Goal: Check status: Check status

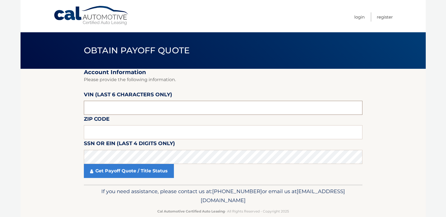
click at [112, 109] on input "text" at bounding box center [223, 108] width 278 height 14
type input "012863"
click at [107, 129] on input "text" at bounding box center [223, 132] width 278 height 14
type input "07006"
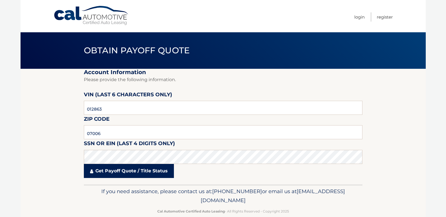
click at [97, 171] on link "Get Payoff Quote / Title Status" at bounding box center [129, 171] width 90 height 14
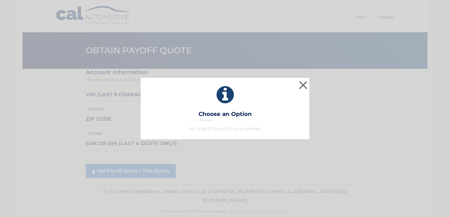
click at [250, 114] on h3 "Choose an Option" at bounding box center [225, 116] width 53 height 10
click at [227, 96] on icon at bounding box center [225, 95] width 155 height 20
click at [237, 117] on h3 "Choose an Option" at bounding box center [225, 116] width 53 height 10
click at [141, 168] on div "× Choose an Option No match found for your entries. This is what you see on sec…" at bounding box center [225, 108] width 450 height 217
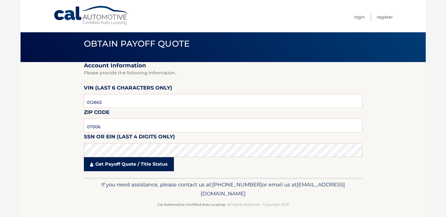
scroll to position [10, 0]
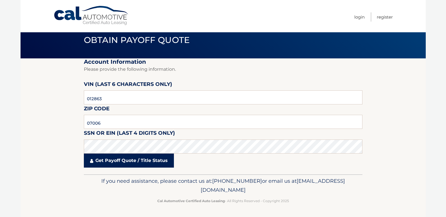
click at [110, 162] on link "Get Payoff Quote / Title Status" at bounding box center [129, 161] width 90 height 14
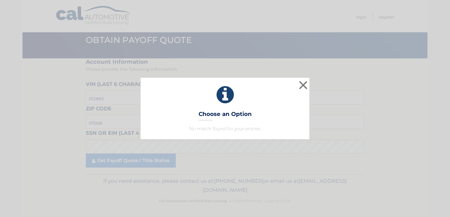
click at [105, 163] on div "× Choose an Option No match found for your entries. This is what you see on sec…" at bounding box center [225, 108] width 450 height 217
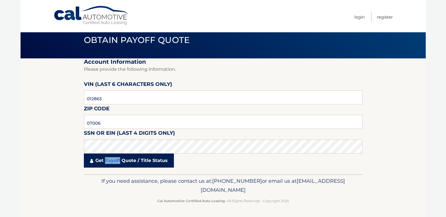
click at [105, 162] on link "Get Payoff Quote / Title Status" at bounding box center [129, 161] width 90 height 14
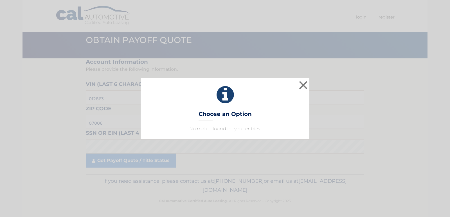
drag, startPoint x: 206, startPoint y: 114, endPoint x: 213, endPoint y: 113, distance: 6.5
click at [206, 114] on h3 "Choose an Option" at bounding box center [225, 116] width 53 height 10
click at [298, 85] on button "×" at bounding box center [303, 85] width 11 height 11
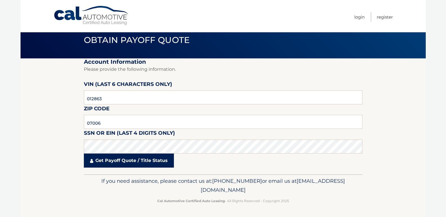
click at [124, 162] on link "Get Payoff Quote / Title Status" at bounding box center [129, 161] width 90 height 14
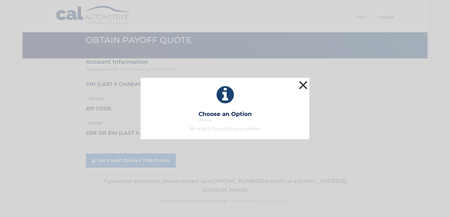
click at [302, 83] on button "×" at bounding box center [303, 85] width 11 height 11
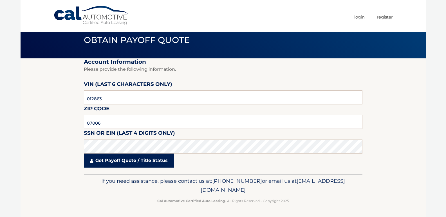
click at [133, 163] on link "Get Payoff Quote / Title Status" at bounding box center [129, 161] width 90 height 14
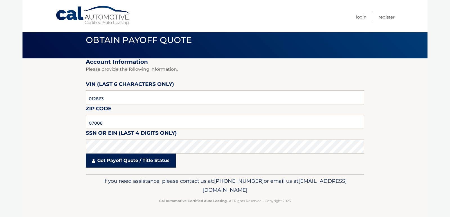
click at [133, 162] on body "Cal Automotive Menu Login Register Obtain Payoff Quote" at bounding box center [225, 98] width 450 height 217
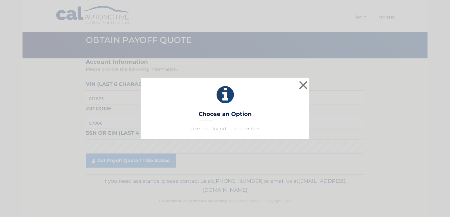
click at [245, 115] on h3 "Choose an Option" at bounding box center [225, 116] width 53 height 10
click at [223, 116] on h3 "Choose an Option" at bounding box center [225, 116] width 53 height 10
click at [304, 84] on button "×" at bounding box center [303, 85] width 11 height 11
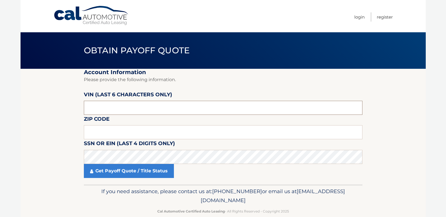
click at [129, 111] on input "text" at bounding box center [223, 108] width 278 height 14
type input "012863"
click at [130, 127] on input "text" at bounding box center [223, 132] width 278 height 14
type input "07006"
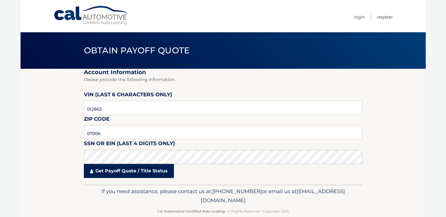
click at [125, 174] on link "Get Payoff Quote / Title Status" at bounding box center [129, 171] width 90 height 14
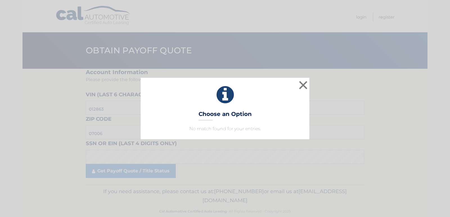
click at [239, 128] on p "No match found for your entries." at bounding box center [225, 129] width 155 height 7
click at [248, 114] on h3 "Choose an Option" at bounding box center [225, 116] width 53 height 10
click at [226, 95] on icon at bounding box center [225, 95] width 155 height 20
click at [304, 86] on button "×" at bounding box center [303, 85] width 11 height 11
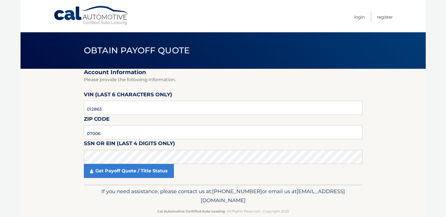
scroll to position [10, 0]
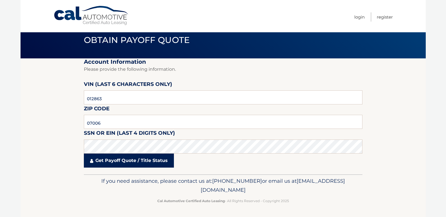
click at [147, 161] on link "Get Payoff Quote / Title Status" at bounding box center [129, 161] width 90 height 14
click at [147, 161] on body "Cal Automotive Menu Login Register Obtain Payoff Quote" at bounding box center [223, 98] width 446 height 217
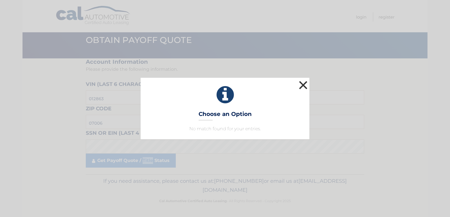
click at [300, 85] on button "×" at bounding box center [303, 85] width 11 height 11
